Goal: Transaction & Acquisition: Purchase product/service

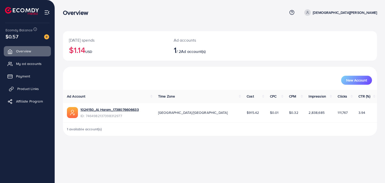
click at [25, 90] on span "Product Links" at bounding box center [28, 88] width 22 height 5
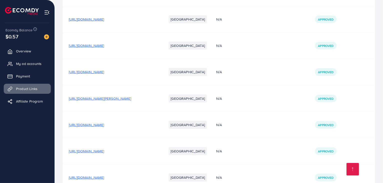
scroll to position [600, 0]
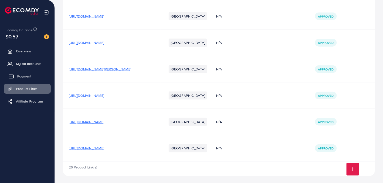
click at [26, 78] on span "Payment" at bounding box center [24, 76] width 14 height 5
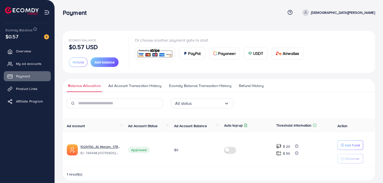
drag, startPoint x: 354, startPoint y: 35, endPoint x: 360, endPoint y: 85, distance: 51.2
drag, startPoint x: 360, startPoint y: 85, endPoint x: 99, endPoint y: 62, distance: 261.3
click at [97, 62] on span "Add balance" at bounding box center [105, 62] width 20 height 5
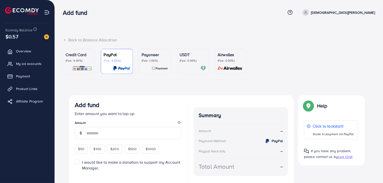
click at [187, 61] on p "(Fee: 0.00%)" at bounding box center [193, 61] width 27 height 4
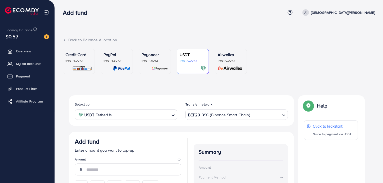
scroll to position [88, 0]
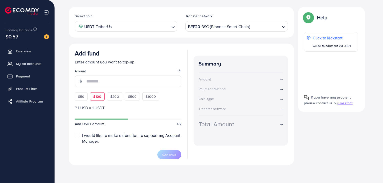
click at [95, 97] on span "$100" at bounding box center [97, 96] width 8 height 5
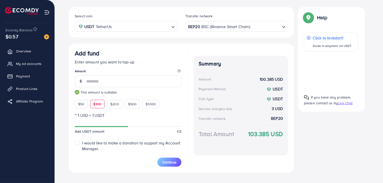
click at [247, 25] on div "BEP20 BSC (Binance Smart Chain)" at bounding box center [233, 26] width 93 height 9
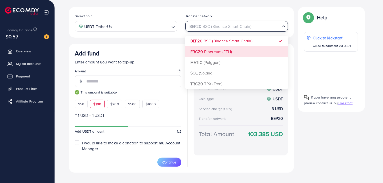
click at [159, 42] on div "Select coin USDT TetherUs Loading... Transfer network BEP20 BSC (Binance Smart …" at bounding box center [181, 90] width 225 height 166
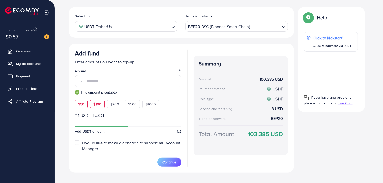
click at [82, 101] on span "$50" at bounding box center [81, 103] width 6 height 5
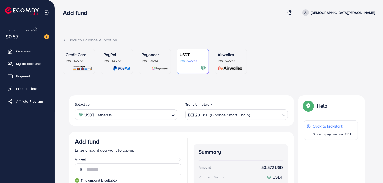
scroll to position [96, 0]
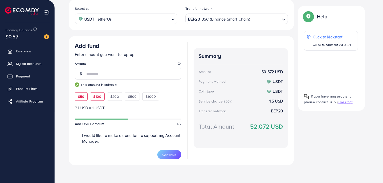
click at [99, 97] on span "$100" at bounding box center [97, 96] width 8 height 5
type input "***"
click at [241, 19] on div "BEP20 BSC (Binance Smart Chain)" at bounding box center [233, 18] width 93 height 9
click at [293, 33] on div "Select coin USDT TetherUs Loading... Transfer network BEP20 BSC (Binance Smart …" at bounding box center [181, 82] width 225 height 166
click at [151, 20] on input "Search for option" at bounding box center [141, 19] width 56 height 8
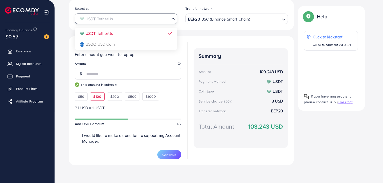
click at [221, 30] on div "Select coin USDT TetherUs Loading... USDT TetherUs USDC USD Coin Transfer netwo…" at bounding box center [181, 82] width 225 height 166
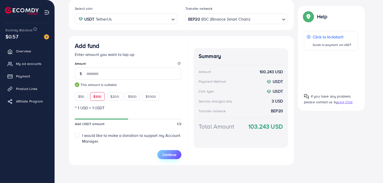
click at [168, 152] on span "Continue" at bounding box center [170, 154] width 14 height 5
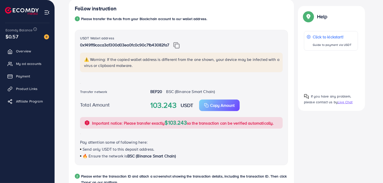
click at [176, 48] on div "USDT Wallet address 0x149119caca3a1300d03ea0fc0c90c71b43082fa7" at bounding box center [181, 44] width 203 height 18
click at [177, 44] on img at bounding box center [177, 45] width 6 height 7
click at [177, 45] on img at bounding box center [177, 45] width 6 height 7
